Goal: Information Seeking & Learning: Learn about a topic

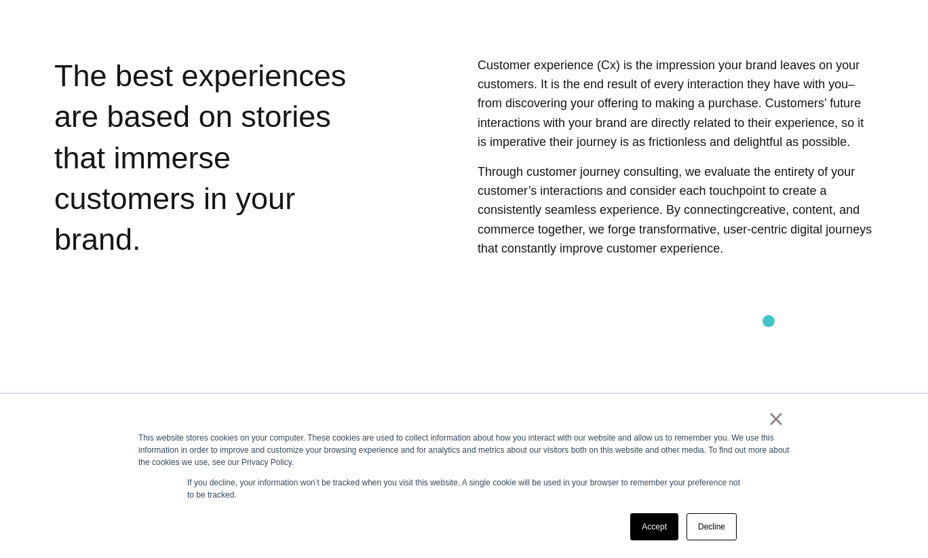
scroll to position [585, 0]
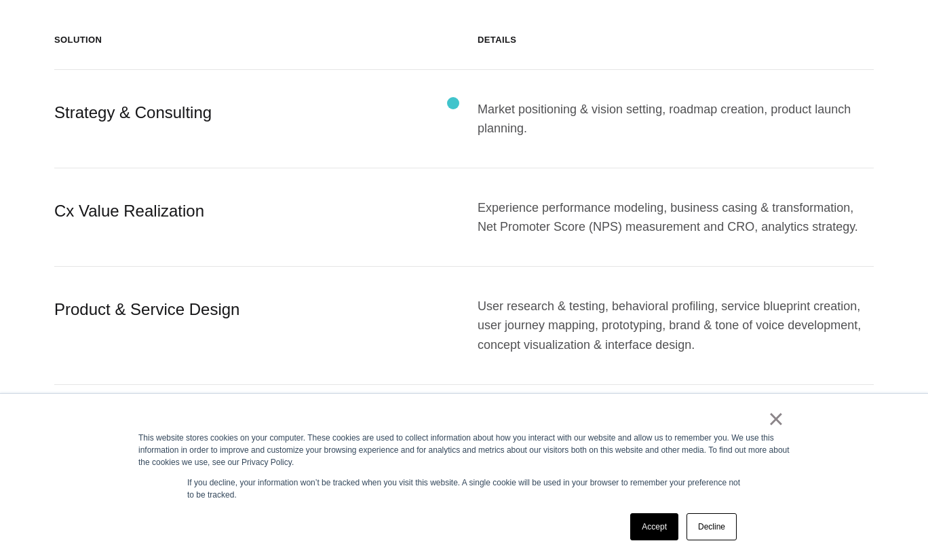
scroll to position [1509, 0]
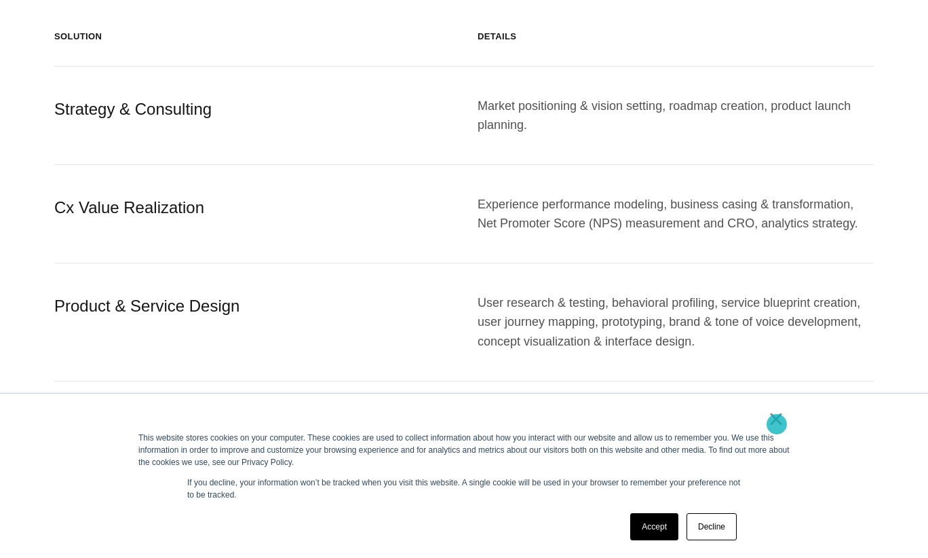
click at [777, 423] on link "×" at bounding box center [776, 418] width 16 height 12
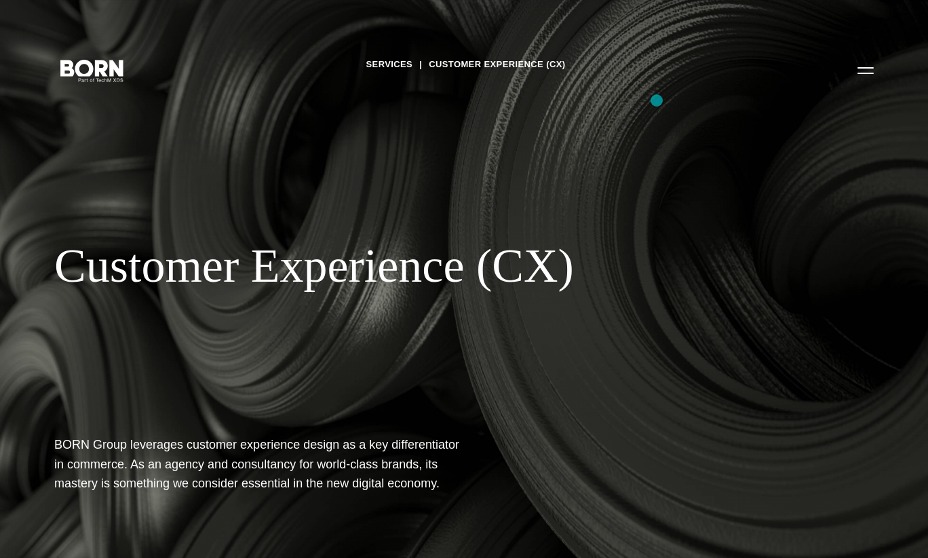
scroll to position [0, 0]
click at [862, 71] on button "Primary Menu" at bounding box center [865, 70] width 33 height 28
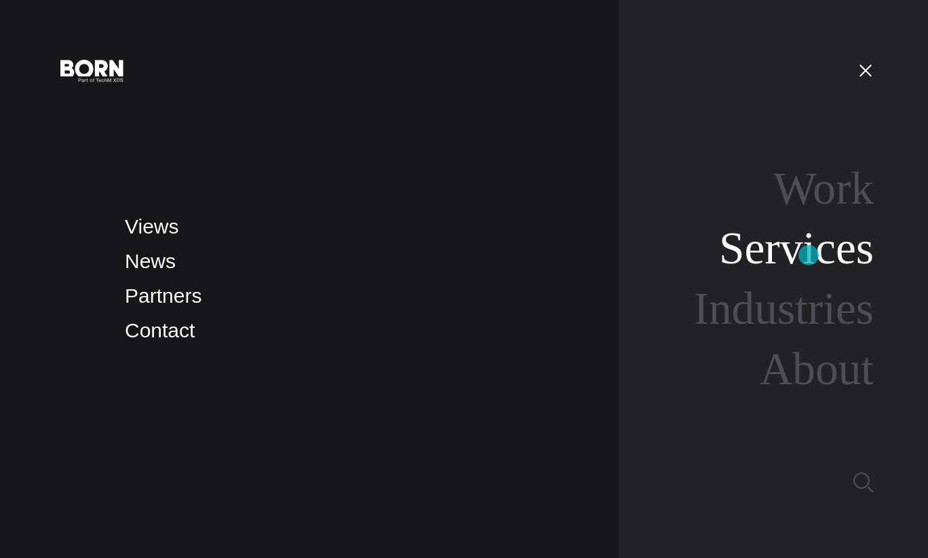
click at [809, 255] on link "Services" at bounding box center [796, 248] width 155 height 51
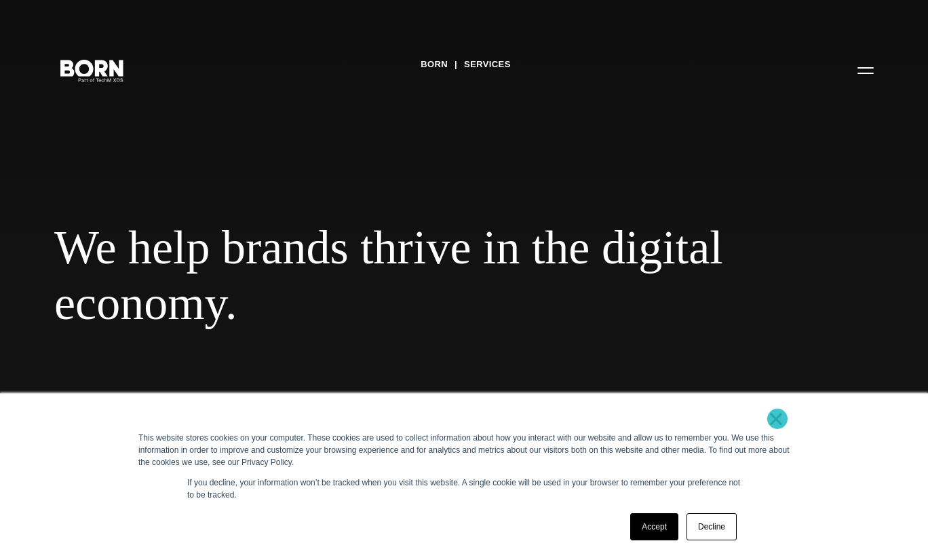
click at [778, 419] on link "×" at bounding box center [776, 418] width 16 height 12
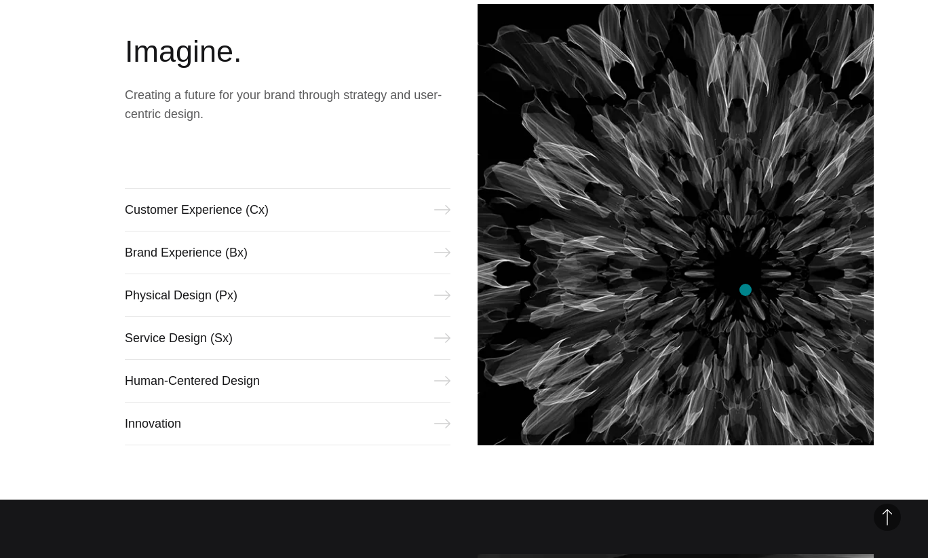
scroll to position [607, 0]
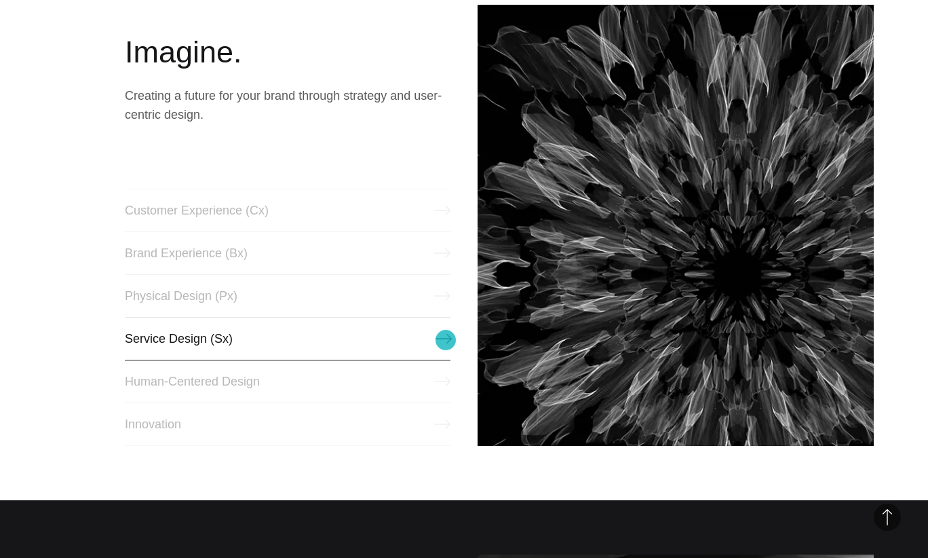
click at [446, 340] on link "Service Design (Sx)" at bounding box center [288, 338] width 326 height 43
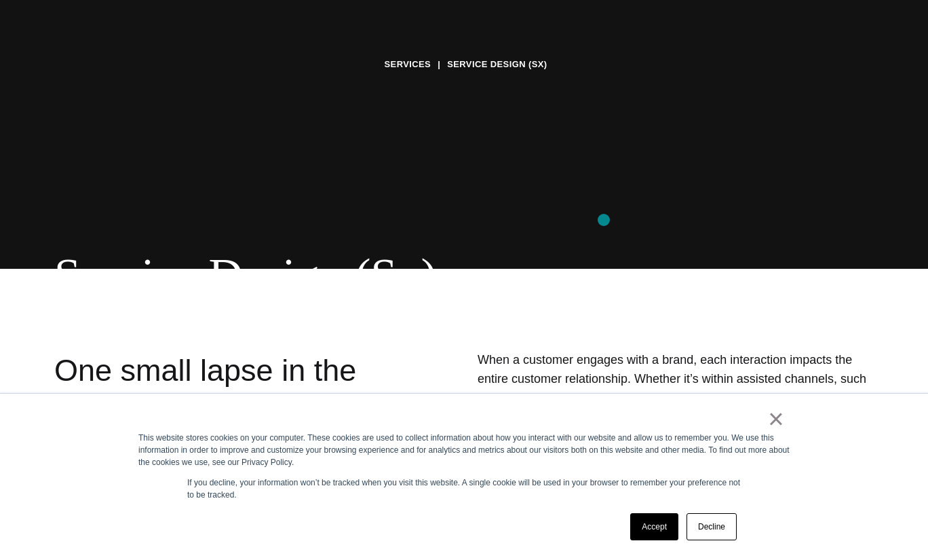
scroll to position [293, 0]
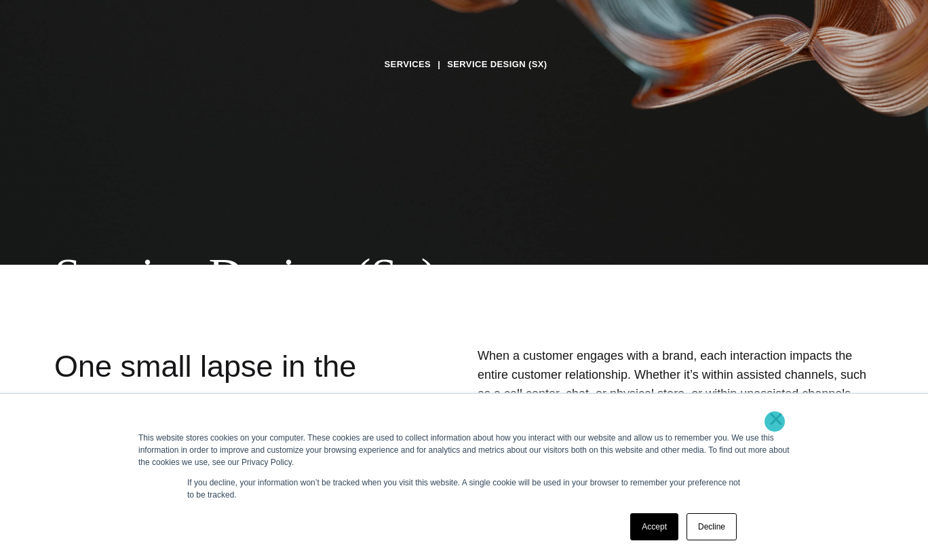
click at [775, 420] on link "×" at bounding box center [776, 418] width 16 height 12
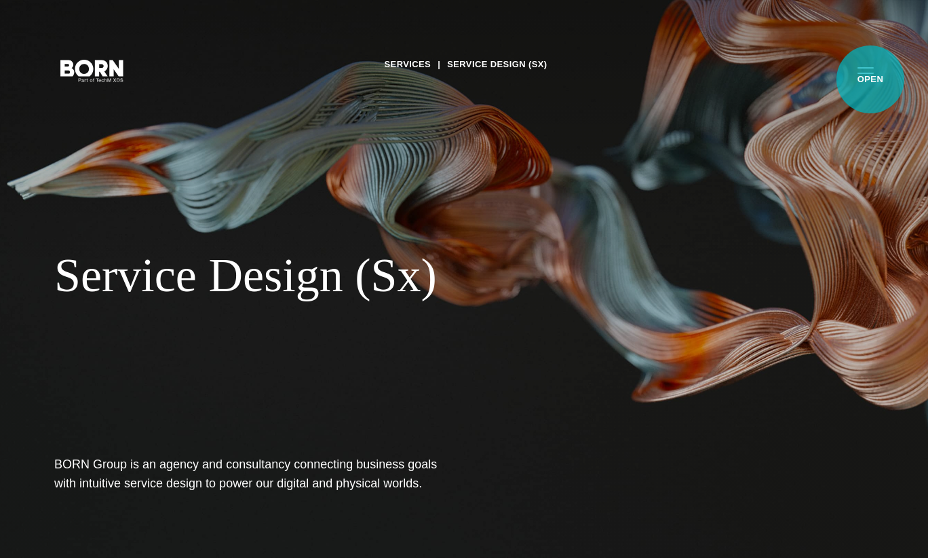
scroll to position [0, 0]
click at [874, 72] on button "Primary Menu" at bounding box center [865, 70] width 33 height 28
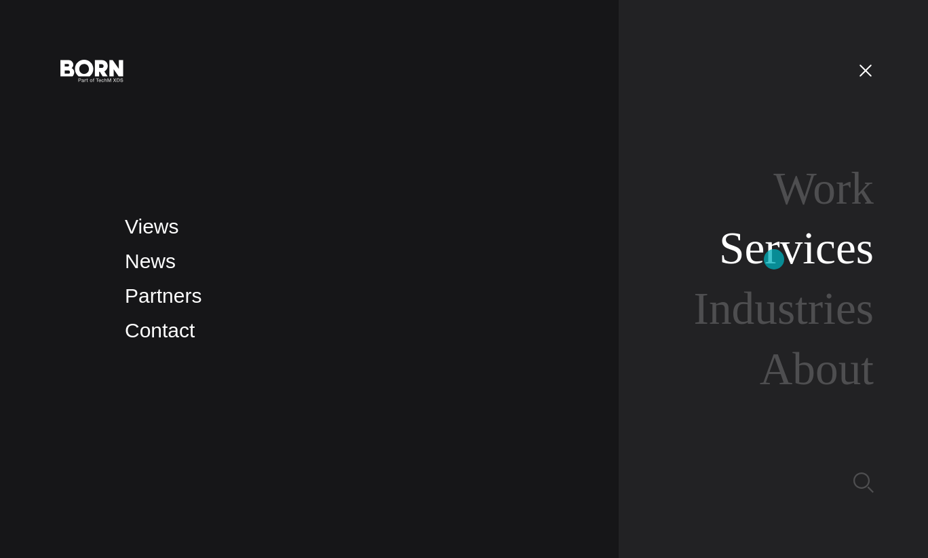
click at [774, 259] on link "Services" at bounding box center [796, 248] width 155 height 51
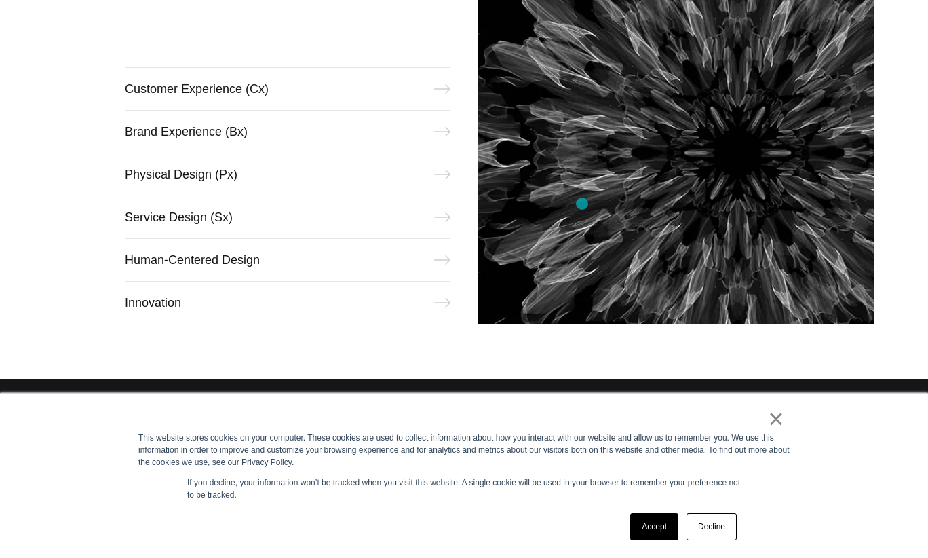
scroll to position [726, 0]
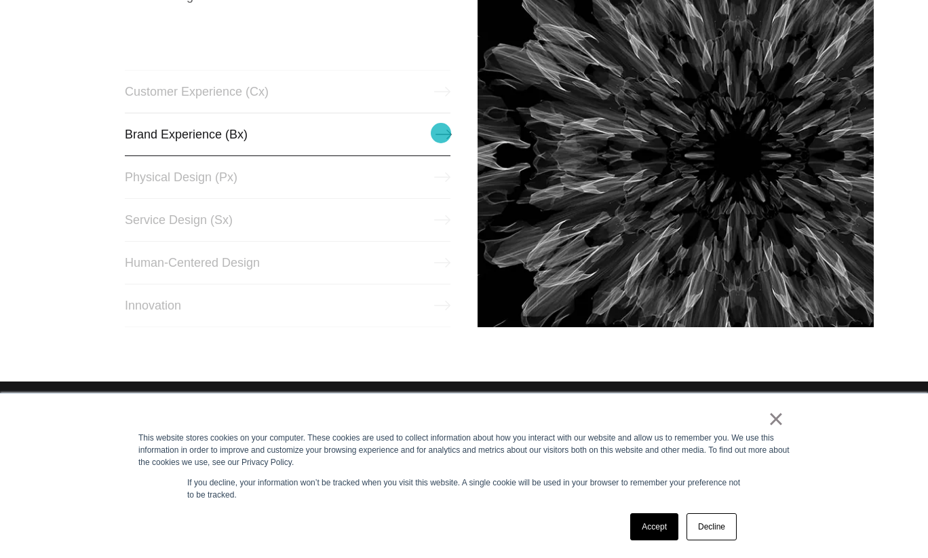
click at [441, 133] on link "Brand Experience (Bx)" at bounding box center [288, 134] width 326 height 43
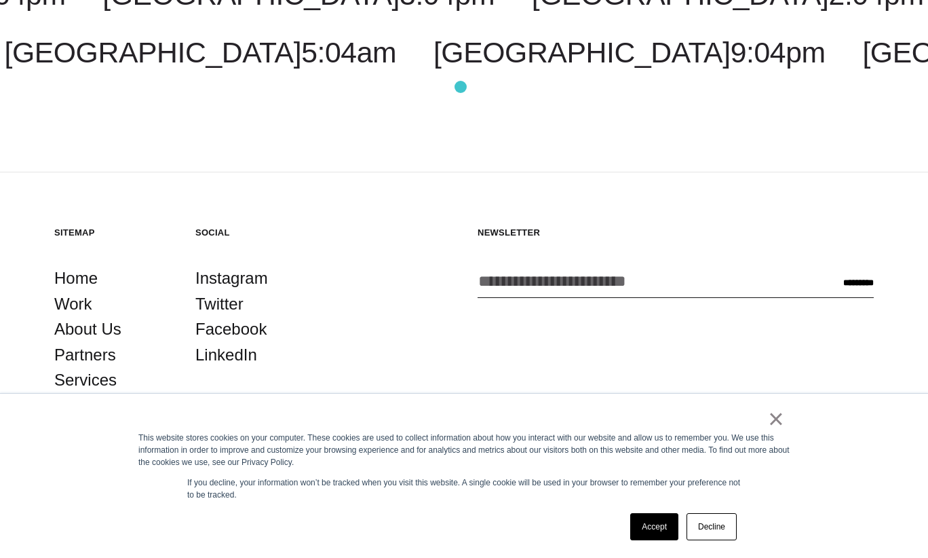
scroll to position [2872, 0]
